Goal: Check status: Check status

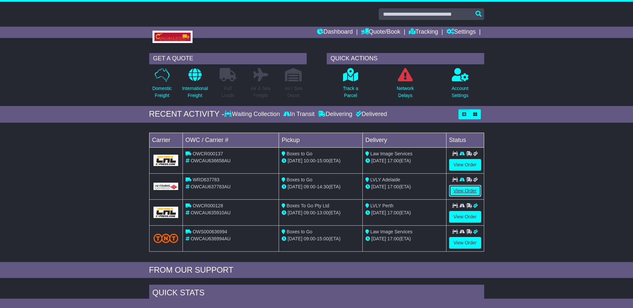
click at [468, 190] on link "View Order" at bounding box center [465, 191] width 32 height 12
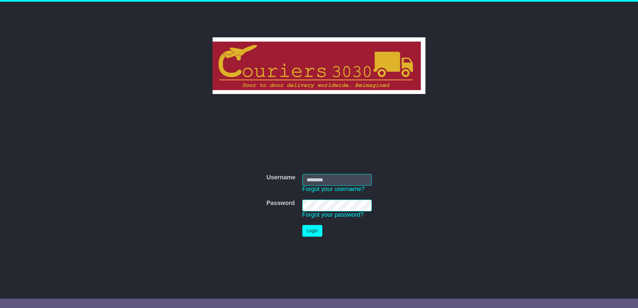
type input "********"
click at [309, 229] on button "Login" at bounding box center [312, 231] width 20 height 12
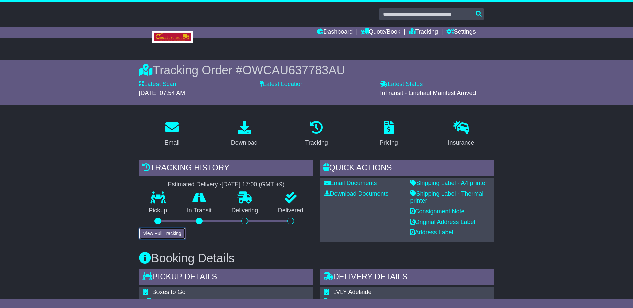
click at [167, 234] on button "View Full Tracking" at bounding box center [162, 234] width 46 height 12
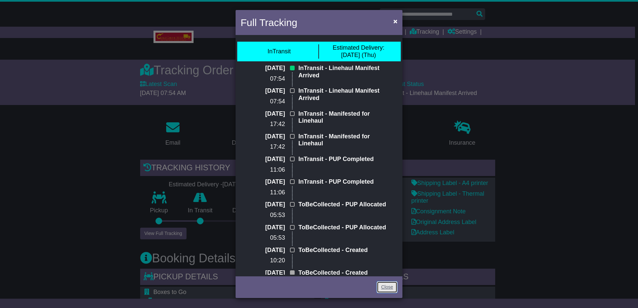
click at [389, 285] on link "Close" at bounding box center [387, 288] width 21 height 12
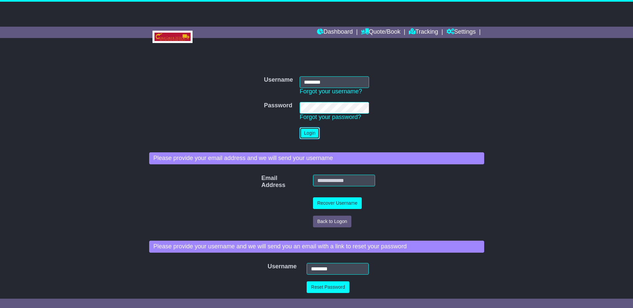
click at [308, 133] on button "Login" at bounding box center [310, 133] width 20 height 12
click at [308, 135] on button "Login" at bounding box center [310, 133] width 20 height 12
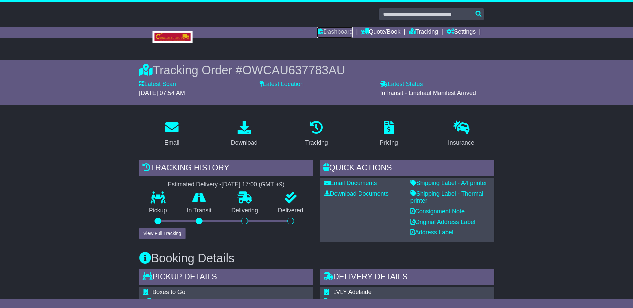
click at [335, 31] on link "Dashboard" at bounding box center [335, 32] width 36 height 11
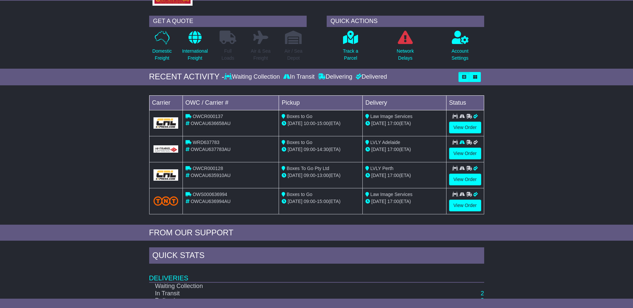
scroll to position [100, 0]
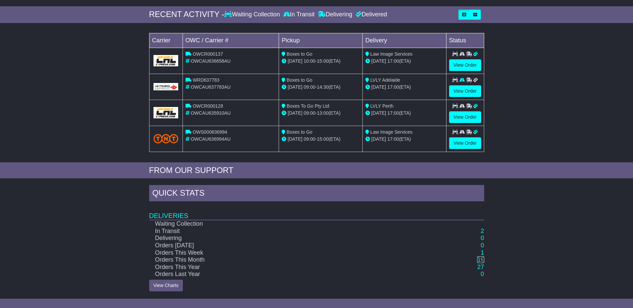
click at [482, 259] on link "19" at bounding box center [480, 260] width 7 height 7
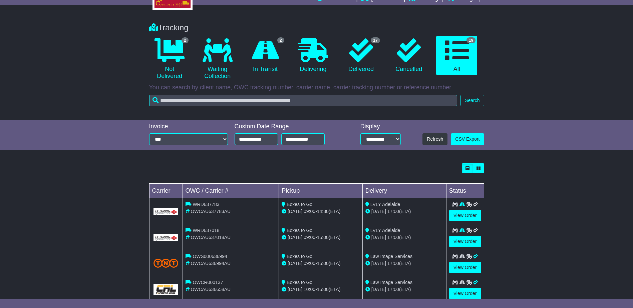
scroll to position [67, 0]
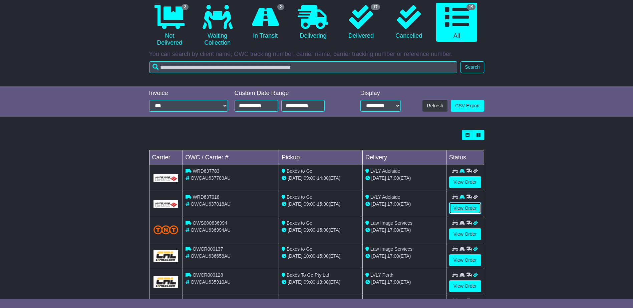
click at [460, 204] on link "View Order" at bounding box center [465, 209] width 32 height 12
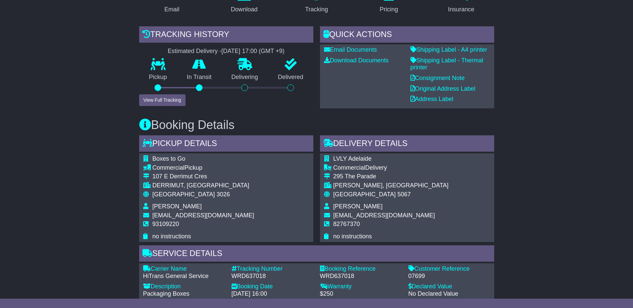
scroll to position [167, 0]
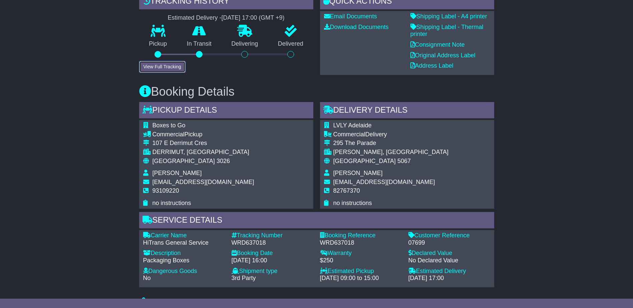
click at [162, 68] on button "View Full Tracking" at bounding box center [162, 67] width 46 height 12
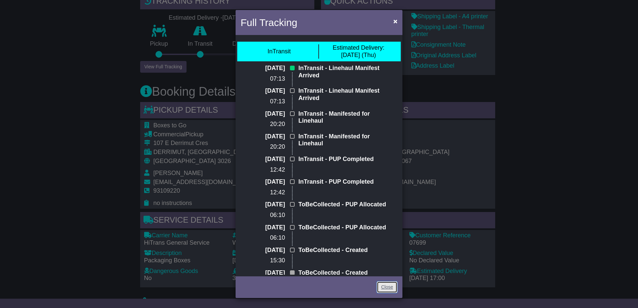
click at [381, 286] on link "Close" at bounding box center [387, 288] width 21 height 12
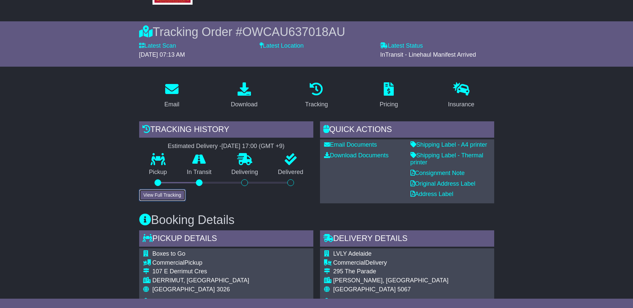
scroll to position [33, 0]
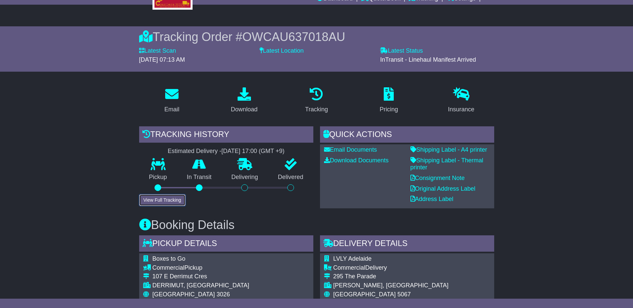
click at [165, 202] on button "View Full Tracking" at bounding box center [162, 200] width 46 height 12
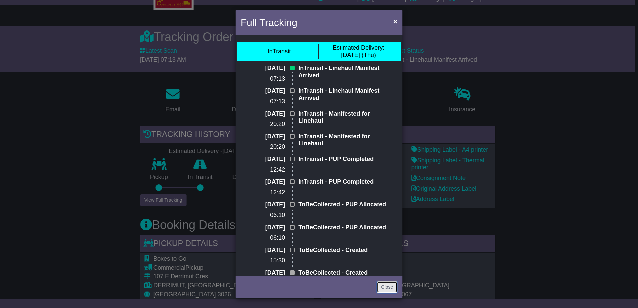
click at [384, 287] on link "Close" at bounding box center [387, 288] width 21 height 12
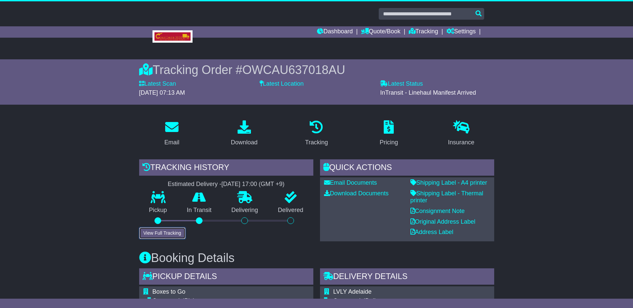
scroll to position [0, 0]
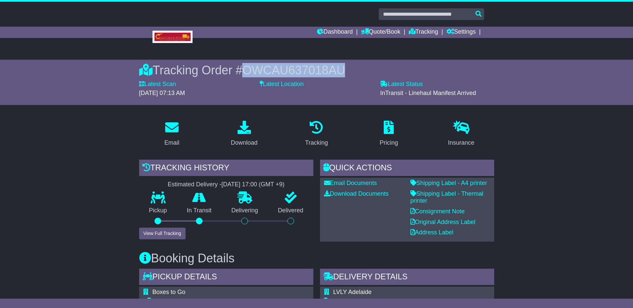
drag, startPoint x: 344, startPoint y: 69, endPoint x: 246, endPoint y: 73, distance: 97.8
click at [246, 73] on div "Tracking Order # OWCAU637018AU" at bounding box center [316, 70] width 355 height 14
copy span "OWCAU637018AU"
